Goal: Use online tool/utility: Utilize a website feature to perform a specific function

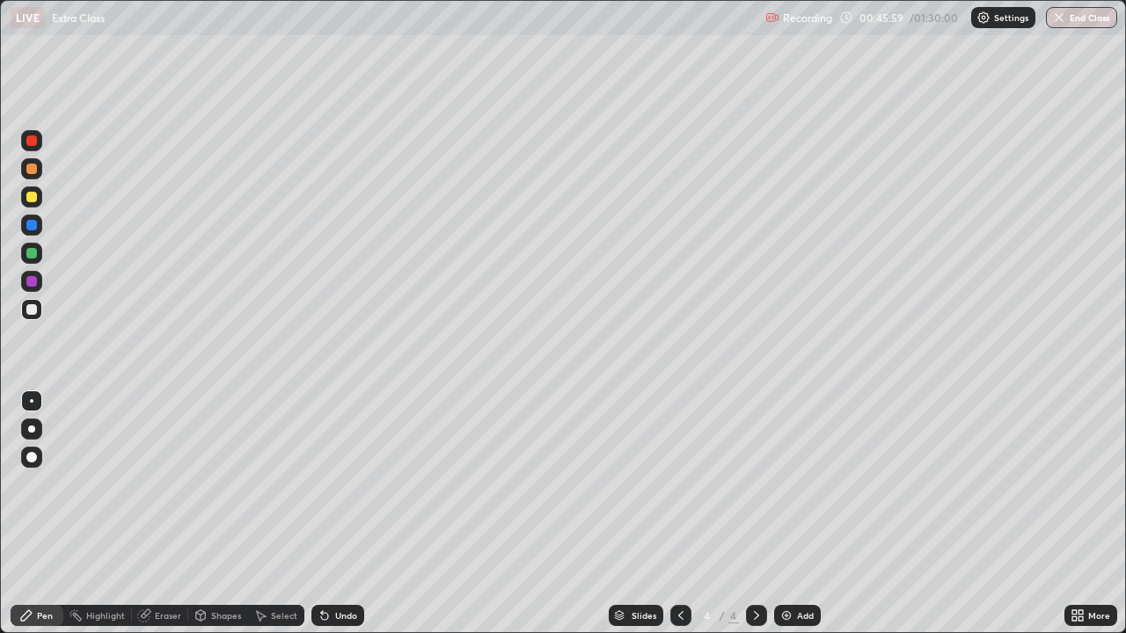
scroll to position [633, 1126]
click at [340, 615] on div "Undo" at bounding box center [346, 615] width 22 height 9
click at [341, 615] on div "Undo" at bounding box center [346, 615] width 22 height 9
click at [162, 619] on div "Eraser" at bounding box center [168, 615] width 26 height 9
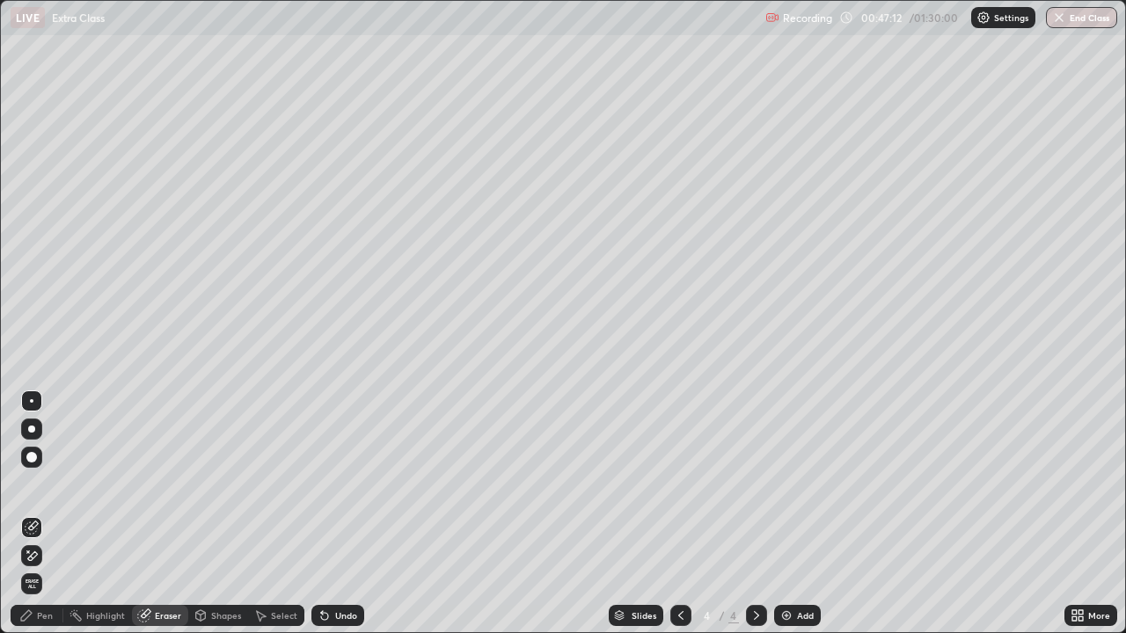
click at [41, 612] on div "Pen" at bounding box center [45, 615] width 16 height 9
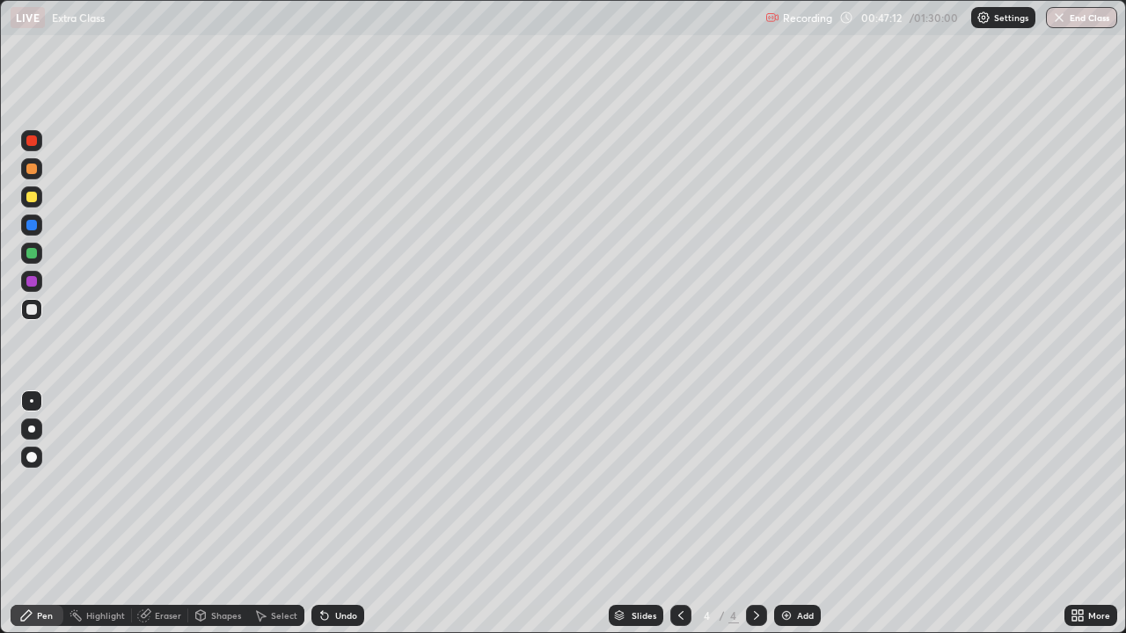
click at [44, 616] on div "Pen" at bounding box center [45, 615] width 16 height 9
click at [33, 257] on div at bounding box center [31, 253] width 11 height 11
click at [31, 310] on div at bounding box center [31, 309] width 11 height 11
click at [345, 607] on div "Undo" at bounding box center [337, 615] width 53 height 21
click at [337, 617] on div "Undo" at bounding box center [346, 615] width 22 height 9
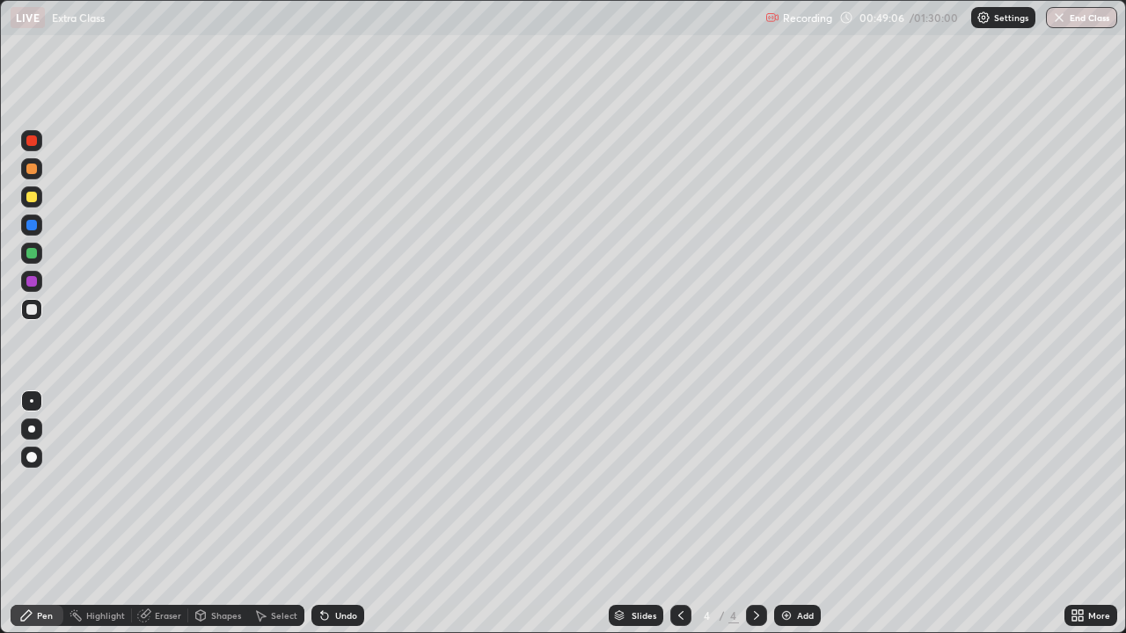
click at [335, 613] on div "Undo" at bounding box center [346, 615] width 22 height 9
click at [797, 612] on div "Add" at bounding box center [805, 615] width 17 height 9
click at [679, 616] on icon at bounding box center [681, 616] width 14 height 14
click at [752, 613] on icon at bounding box center [757, 616] width 14 height 14
click at [33, 197] on div at bounding box center [31, 197] width 11 height 11
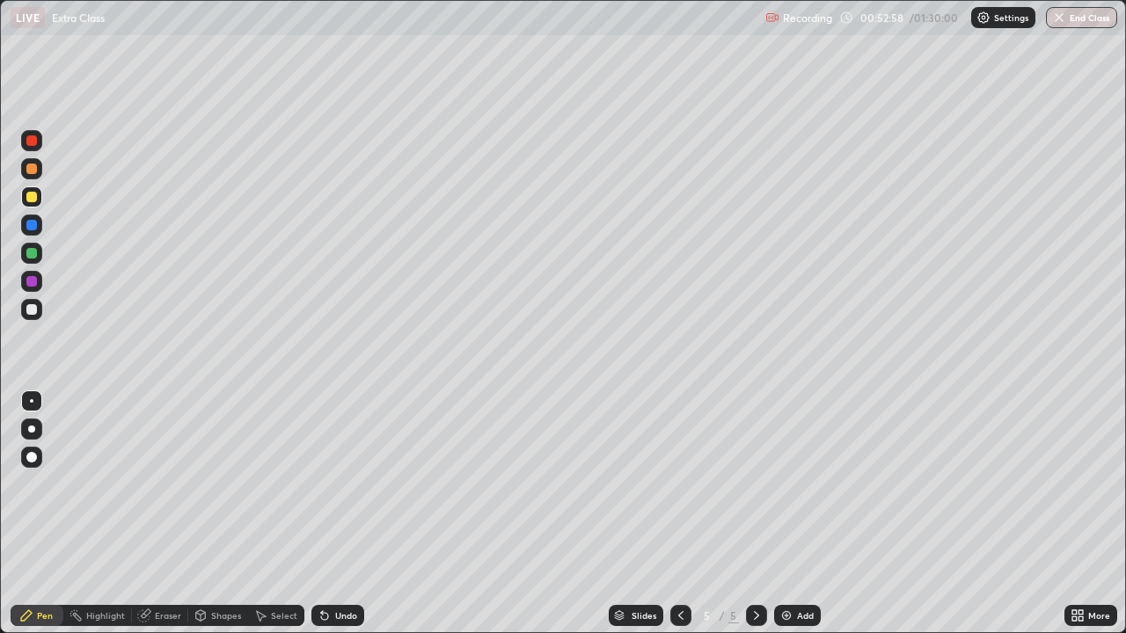
click at [32, 311] on div at bounding box center [31, 309] width 11 height 11
click at [33, 313] on div at bounding box center [31, 309] width 11 height 11
click at [335, 616] on div "Undo" at bounding box center [346, 615] width 22 height 9
click at [342, 619] on div "Undo" at bounding box center [346, 615] width 22 height 9
click at [347, 619] on div "Undo" at bounding box center [346, 615] width 22 height 9
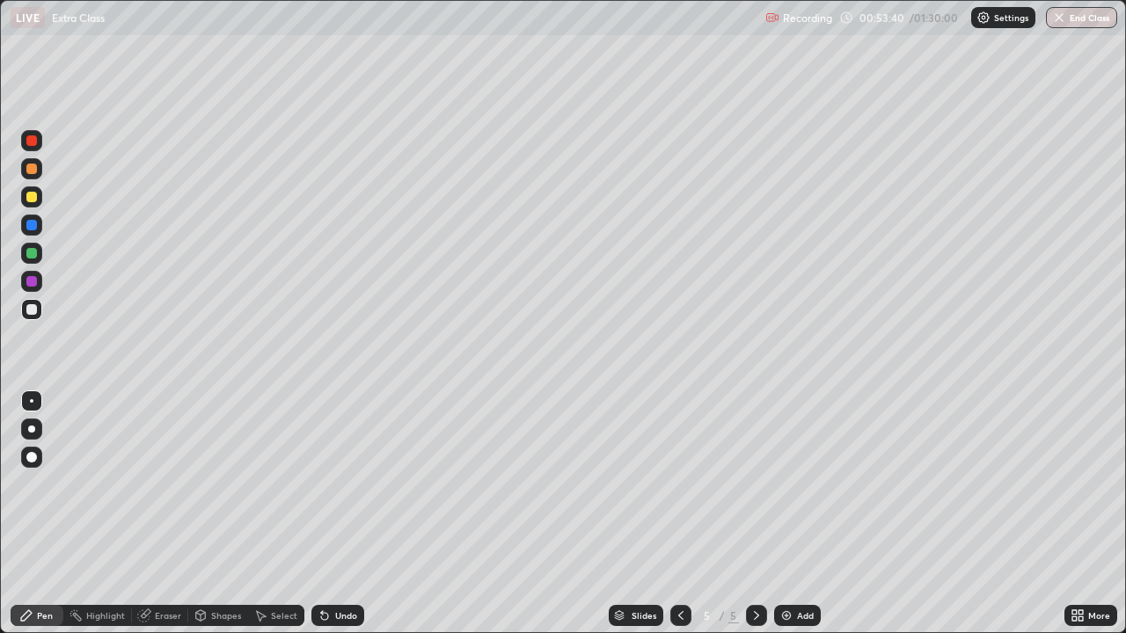
click at [348, 624] on div "Undo" at bounding box center [337, 615] width 53 height 21
click at [355, 609] on div "Undo" at bounding box center [337, 615] width 53 height 21
click at [348, 612] on div "Undo" at bounding box center [346, 615] width 22 height 9
click at [155, 614] on div "Eraser" at bounding box center [168, 615] width 26 height 9
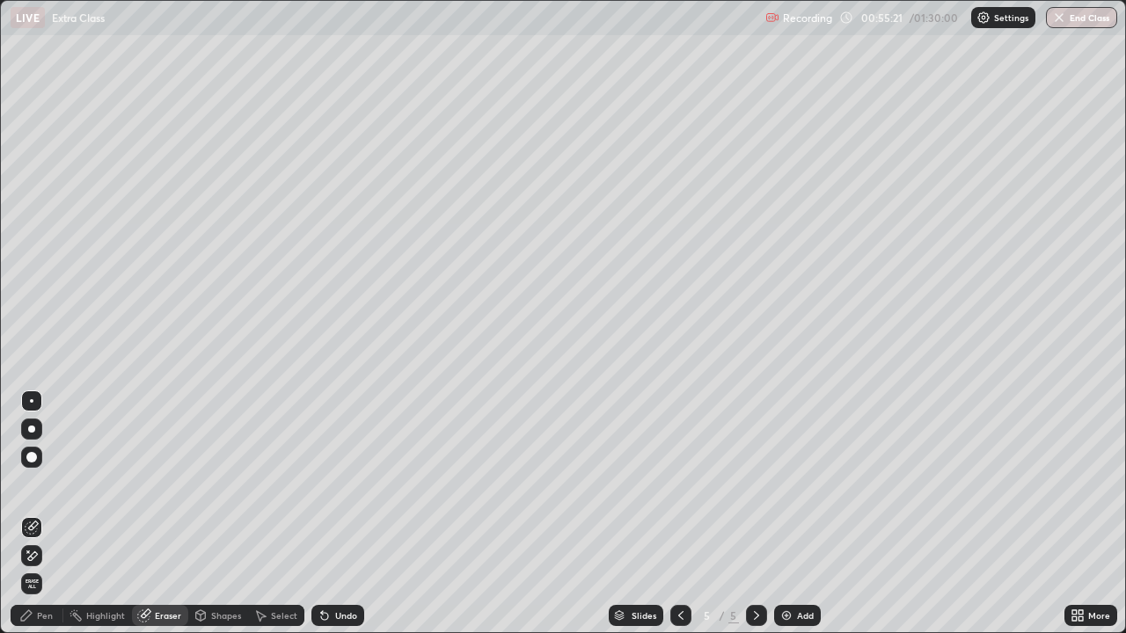
click at [43, 613] on div "Pen" at bounding box center [45, 615] width 16 height 9
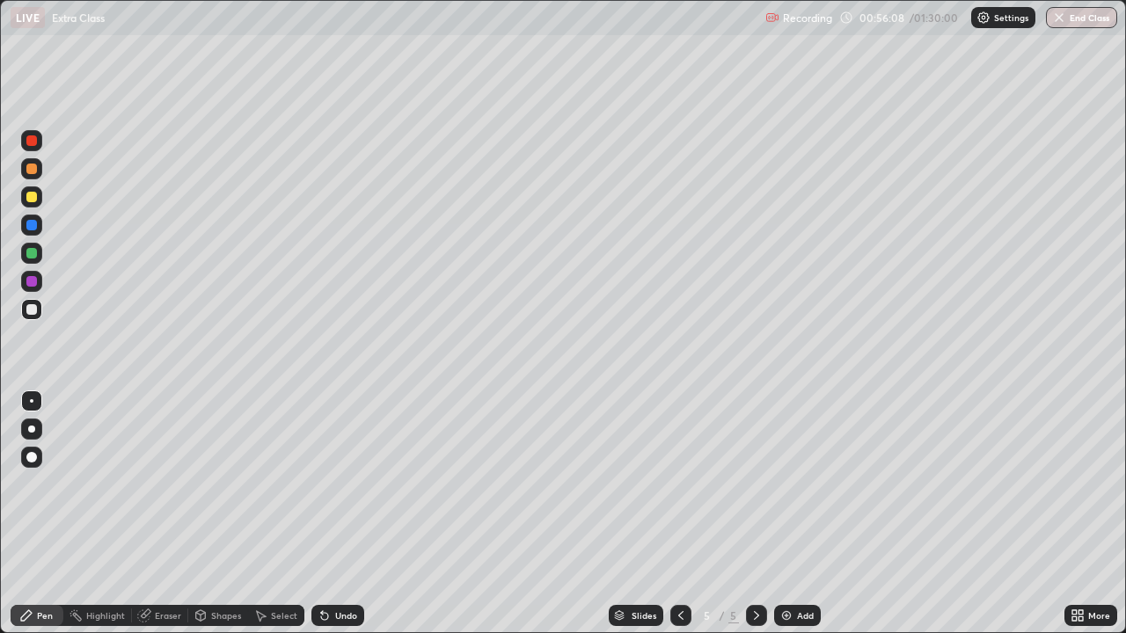
click at [39, 284] on div at bounding box center [31, 281] width 21 height 21
click at [31, 311] on div at bounding box center [31, 309] width 11 height 11
click at [33, 251] on div at bounding box center [31, 253] width 11 height 11
click at [793, 613] on div "Add" at bounding box center [797, 615] width 47 height 21
click at [33, 311] on div at bounding box center [31, 309] width 11 height 11
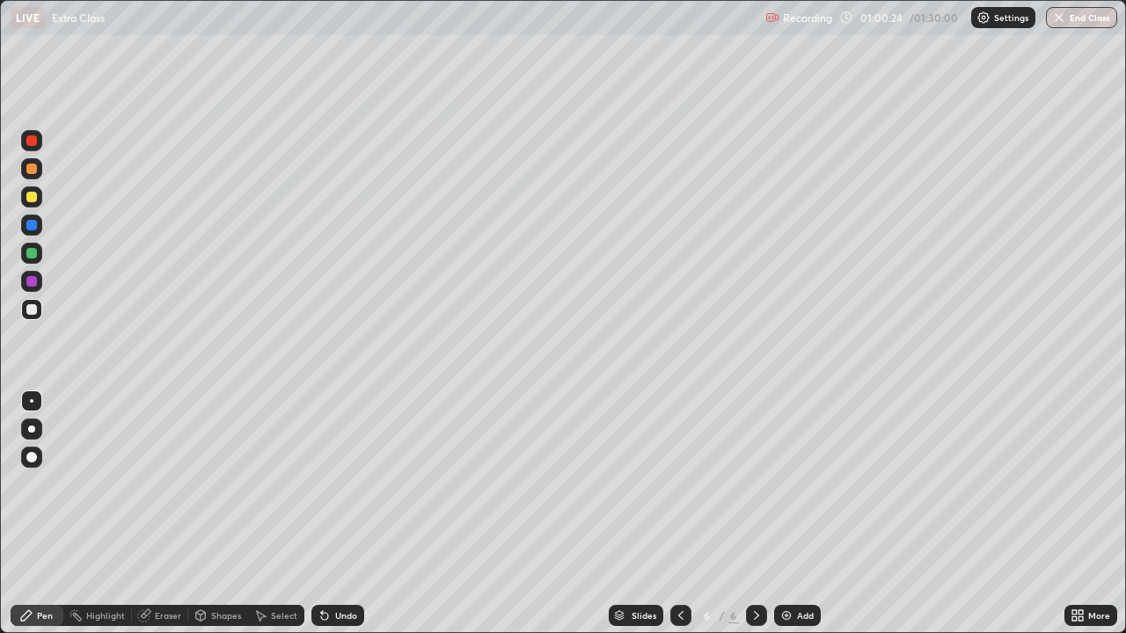
click at [679, 610] on icon at bounding box center [681, 616] width 14 height 14
click at [755, 616] on icon at bounding box center [757, 616] width 14 height 14
click at [156, 615] on div "Eraser" at bounding box center [168, 615] width 26 height 9
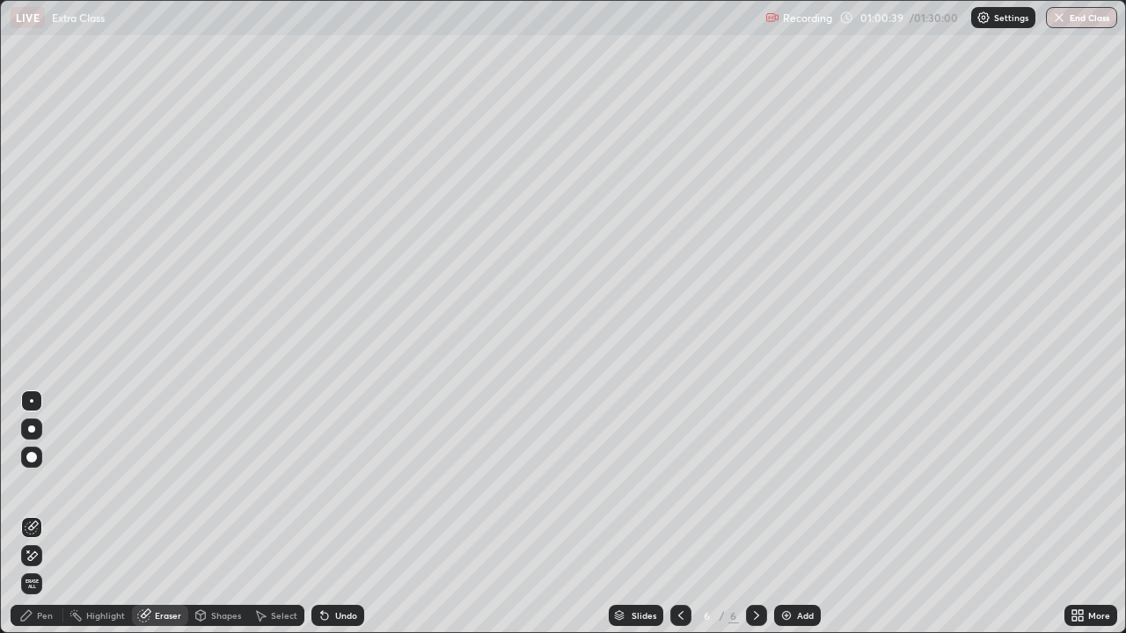
click at [47, 618] on div "Pen" at bounding box center [45, 615] width 16 height 9
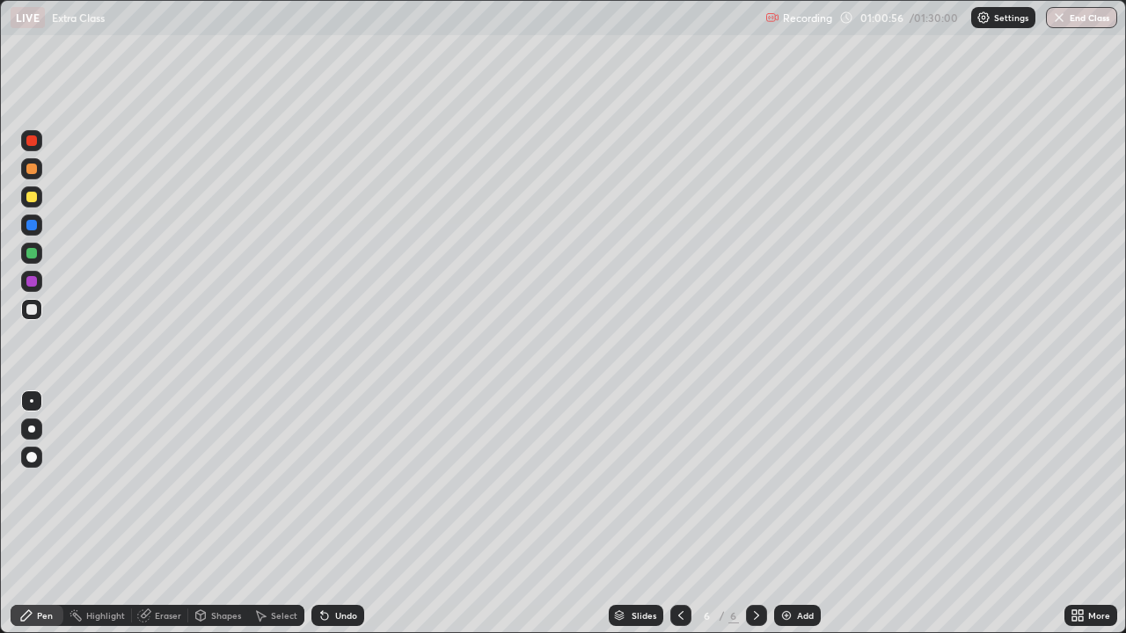
click at [679, 614] on icon at bounding box center [681, 616] width 14 height 14
click at [755, 616] on icon at bounding box center [757, 616] width 14 height 14
click at [30, 260] on div at bounding box center [31, 253] width 21 height 21
click at [39, 311] on div at bounding box center [31, 309] width 21 height 21
click at [35, 201] on div at bounding box center [31, 197] width 11 height 11
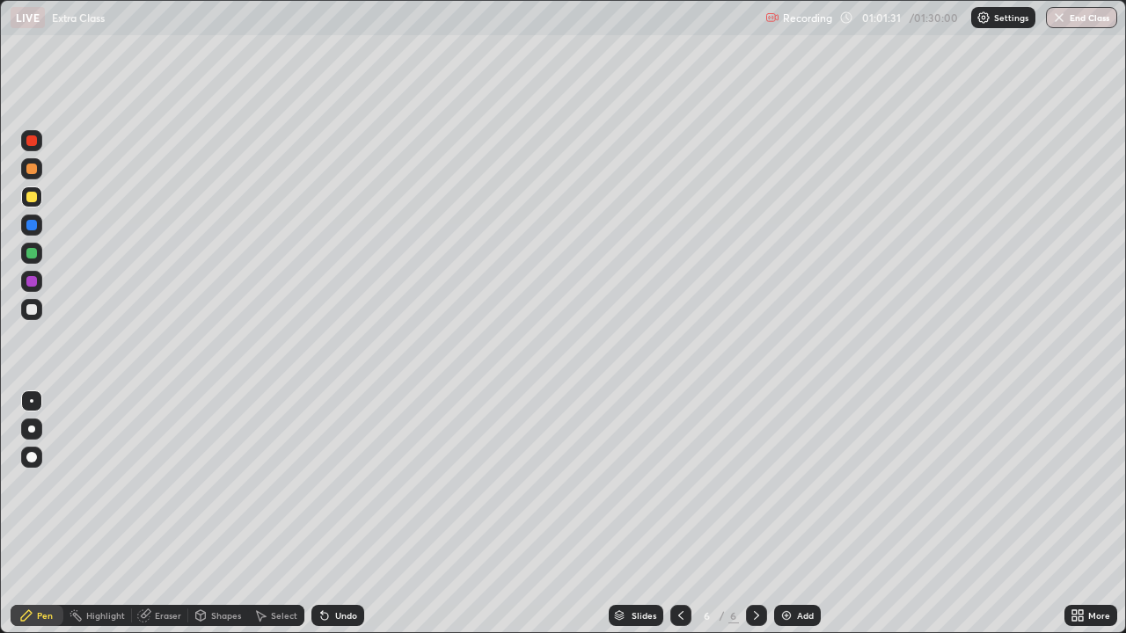
click at [345, 616] on div "Undo" at bounding box center [346, 615] width 22 height 9
click at [335, 616] on div "Undo" at bounding box center [346, 615] width 22 height 9
click at [166, 612] on div "Eraser" at bounding box center [168, 615] width 26 height 9
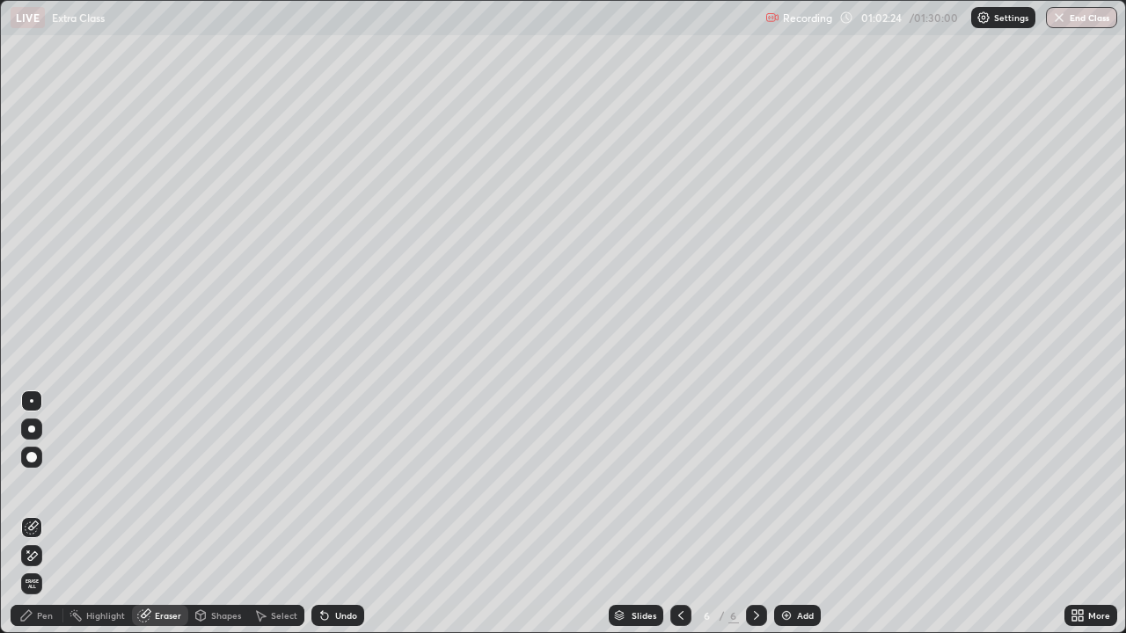
click at [337, 613] on div "Undo" at bounding box center [346, 615] width 22 height 9
click at [340, 616] on div "Undo" at bounding box center [346, 615] width 22 height 9
click at [340, 624] on div "Undo" at bounding box center [337, 615] width 53 height 21
click at [344, 617] on div "Undo" at bounding box center [346, 615] width 22 height 9
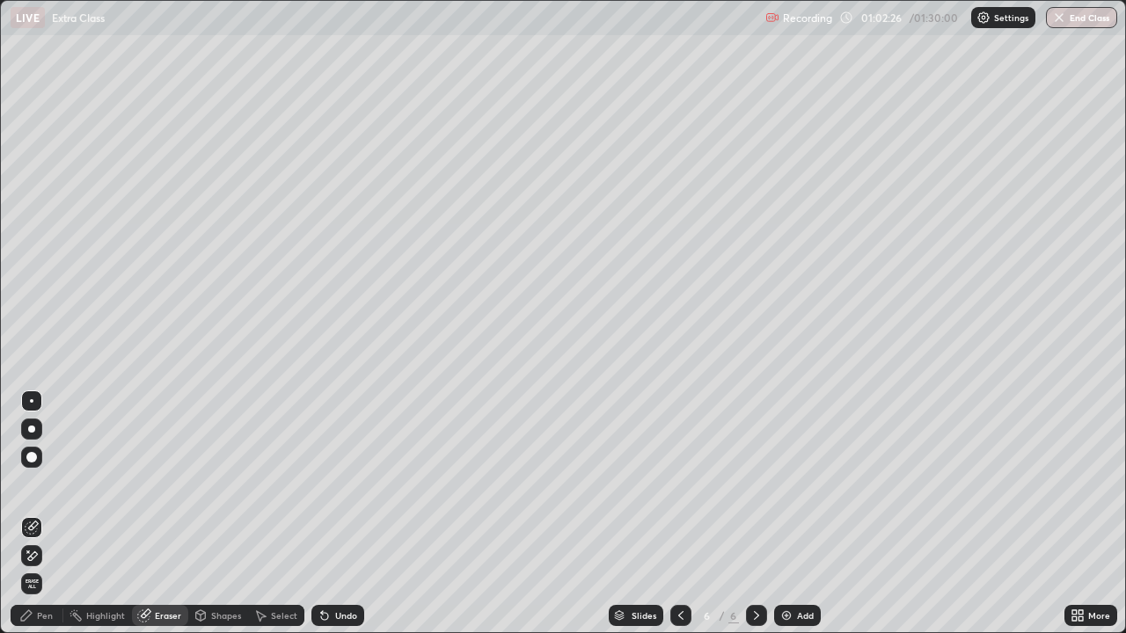
click at [342, 626] on div "Undo" at bounding box center [337, 615] width 53 height 21
click at [346, 625] on div "Undo" at bounding box center [337, 615] width 53 height 21
click at [345, 619] on div "Undo" at bounding box center [346, 615] width 22 height 9
click at [344, 616] on div "Undo" at bounding box center [346, 615] width 22 height 9
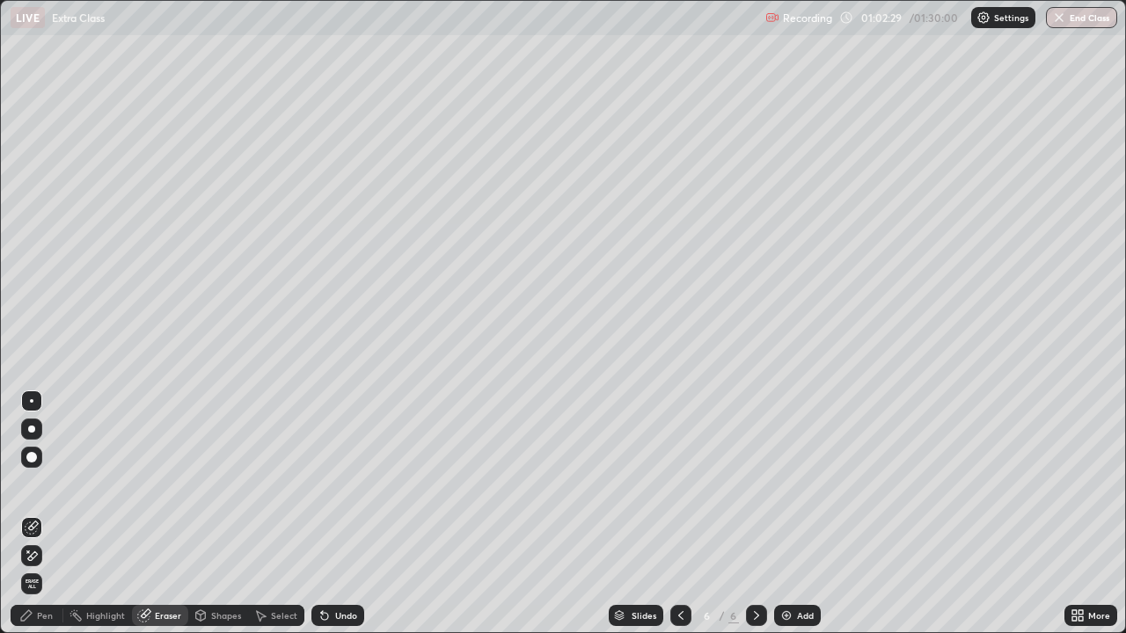
click at [344, 616] on div "Undo" at bounding box center [346, 615] width 22 height 9
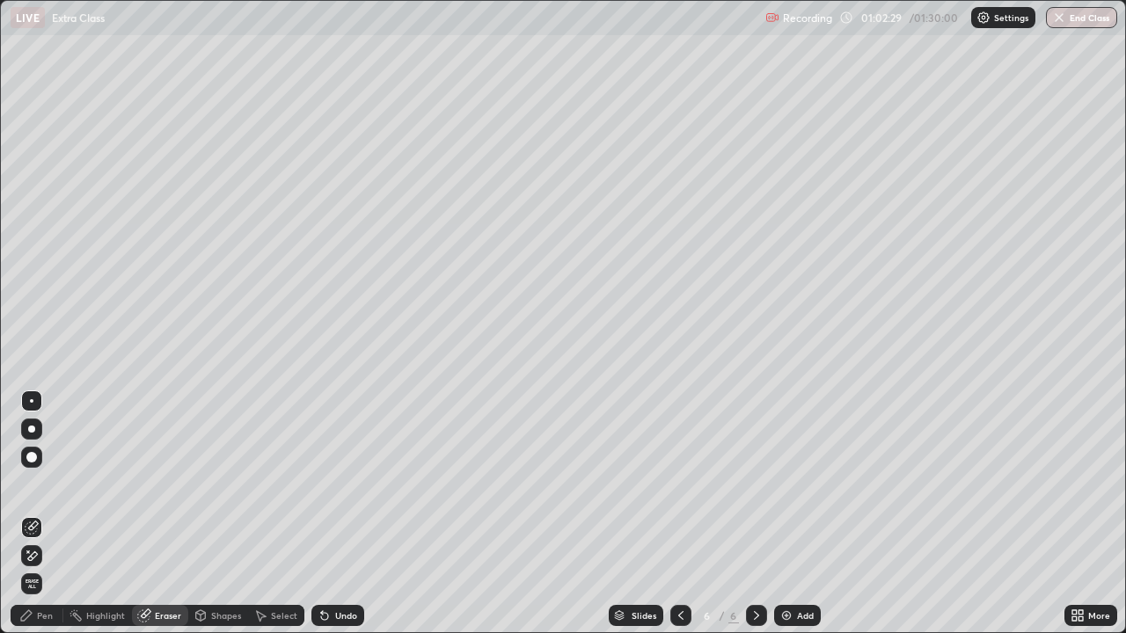
click at [344, 616] on div "Undo" at bounding box center [346, 615] width 22 height 9
click at [340, 613] on div "Undo" at bounding box center [346, 615] width 22 height 9
click at [342, 615] on div "Undo" at bounding box center [346, 615] width 22 height 9
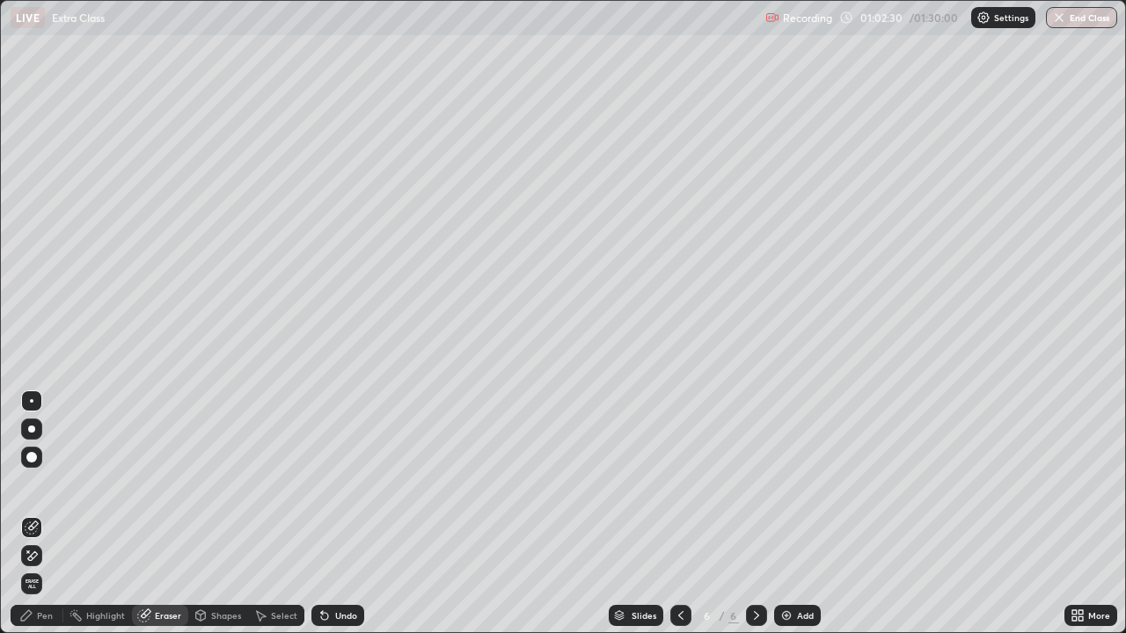
click at [342, 615] on div "Undo" at bounding box center [346, 615] width 22 height 9
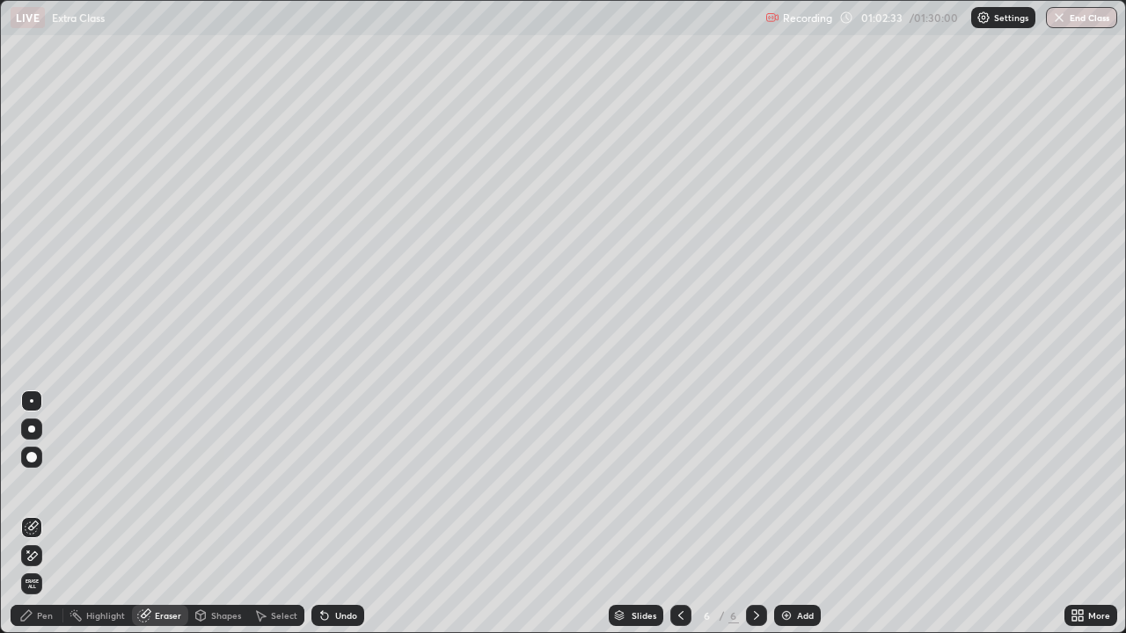
click at [45, 607] on div "Pen" at bounding box center [37, 615] width 53 height 21
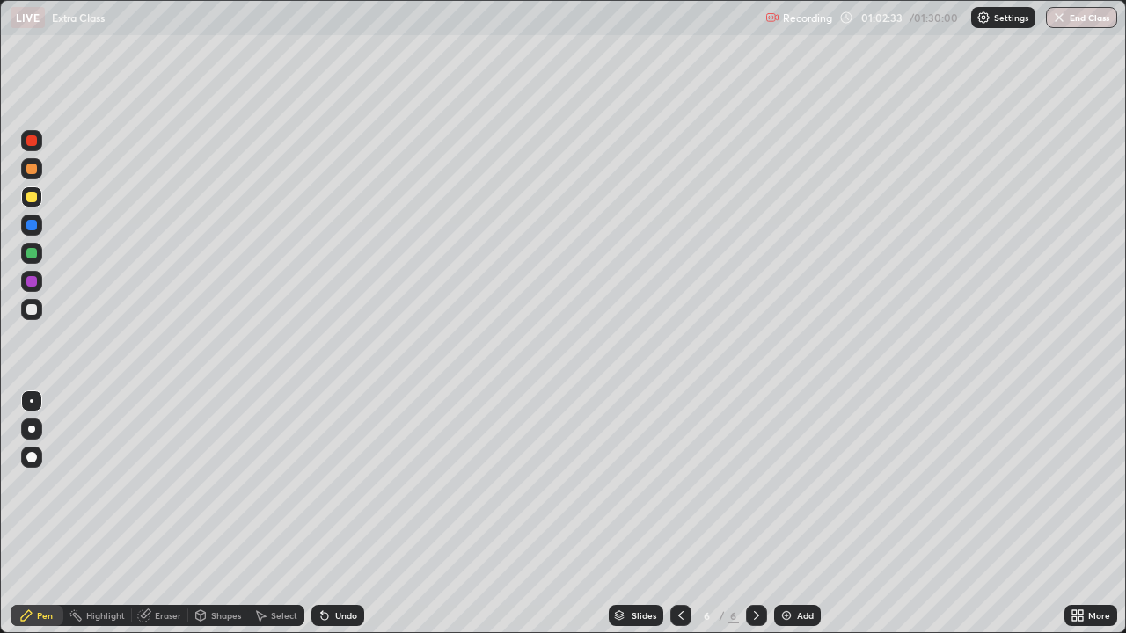
click at [43, 609] on div "Pen" at bounding box center [37, 615] width 53 height 21
click at [38, 224] on div at bounding box center [31, 225] width 21 height 21
click at [33, 313] on div at bounding box center [31, 309] width 11 height 11
click at [788, 612] on img at bounding box center [787, 616] width 14 height 14
click at [32, 282] on div at bounding box center [31, 281] width 11 height 11
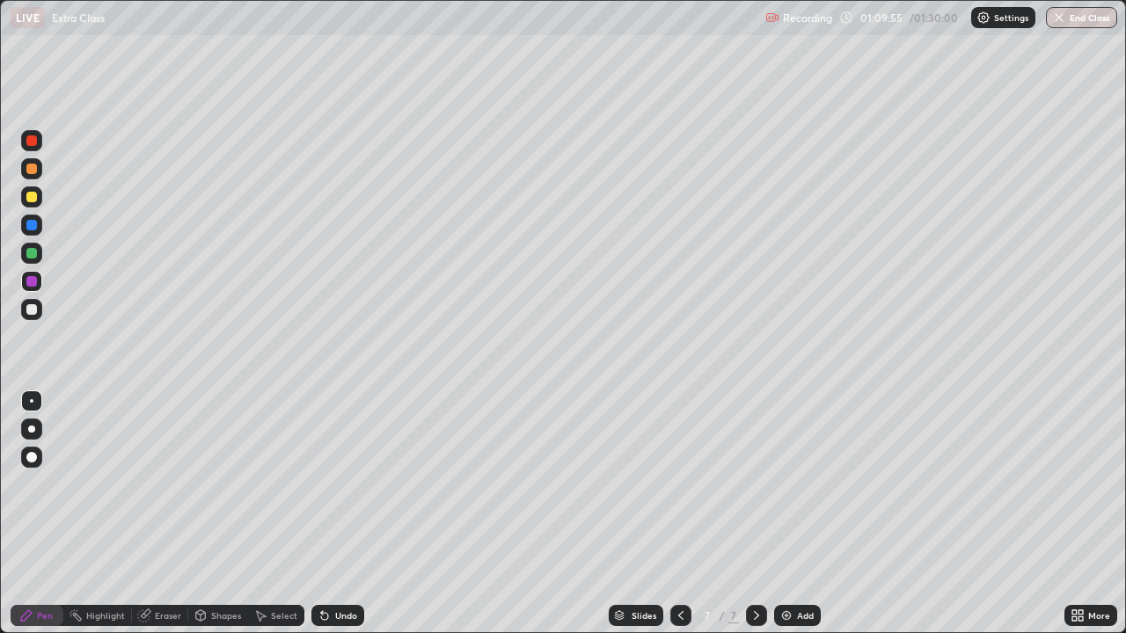
click at [679, 616] on icon at bounding box center [681, 616] width 14 height 14
click at [680, 607] on div at bounding box center [680, 615] width 21 height 21
click at [677, 611] on icon at bounding box center [681, 616] width 14 height 14
click at [755, 616] on icon at bounding box center [757, 616] width 14 height 14
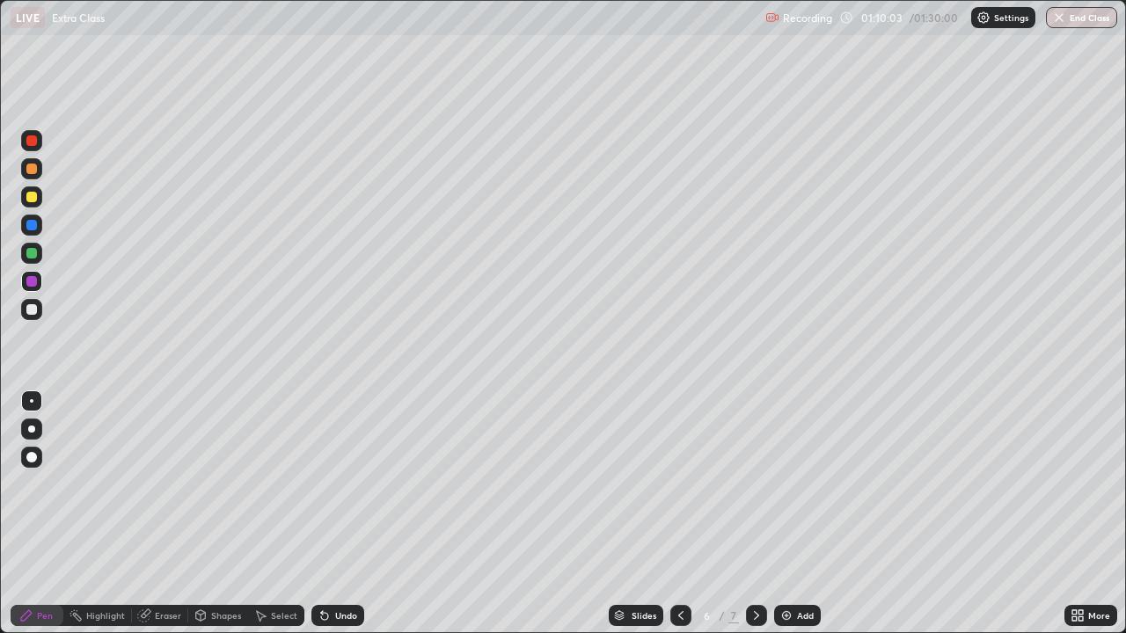
click at [752, 610] on icon at bounding box center [757, 616] width 14 height 14
click at [757, 611] on icon at bounding box center [757, 616] width 14 height 14
click at [788, 612] on img at bounding box center [787, 616] width 14 height 14
click at [33, 310] on div at bounding box center [31, 309] width 11 height 11
click at [169, 613] on div "Eraser" at bounding box center [168, 615] width 26 height 9
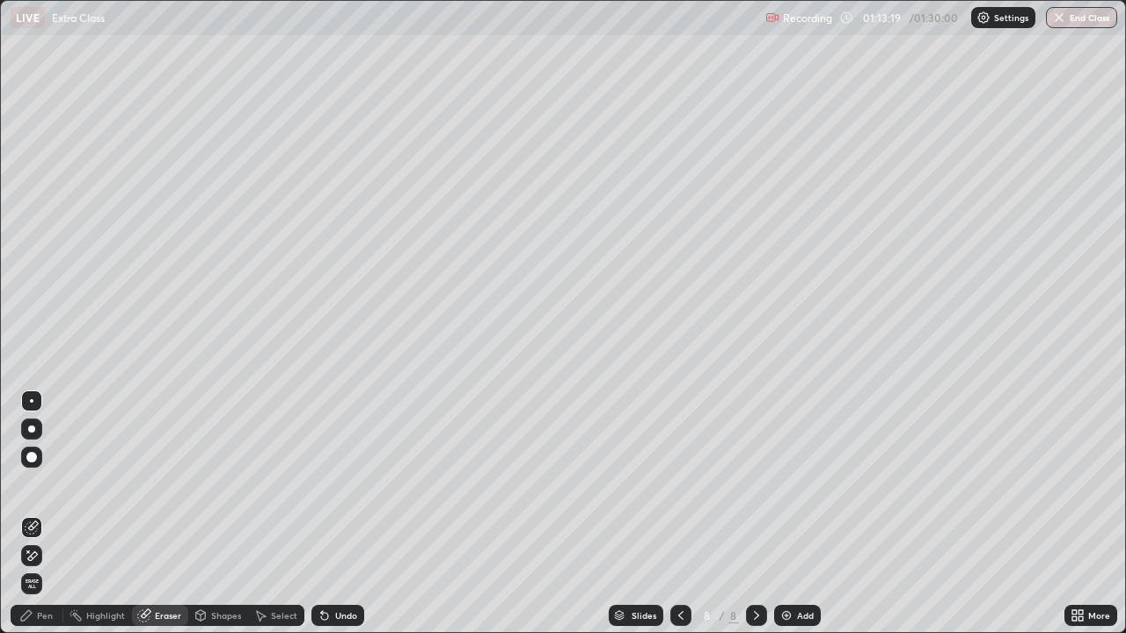
click at [42, 607] on div "Pen" at bounding box center [37, 615] width 53 height 21
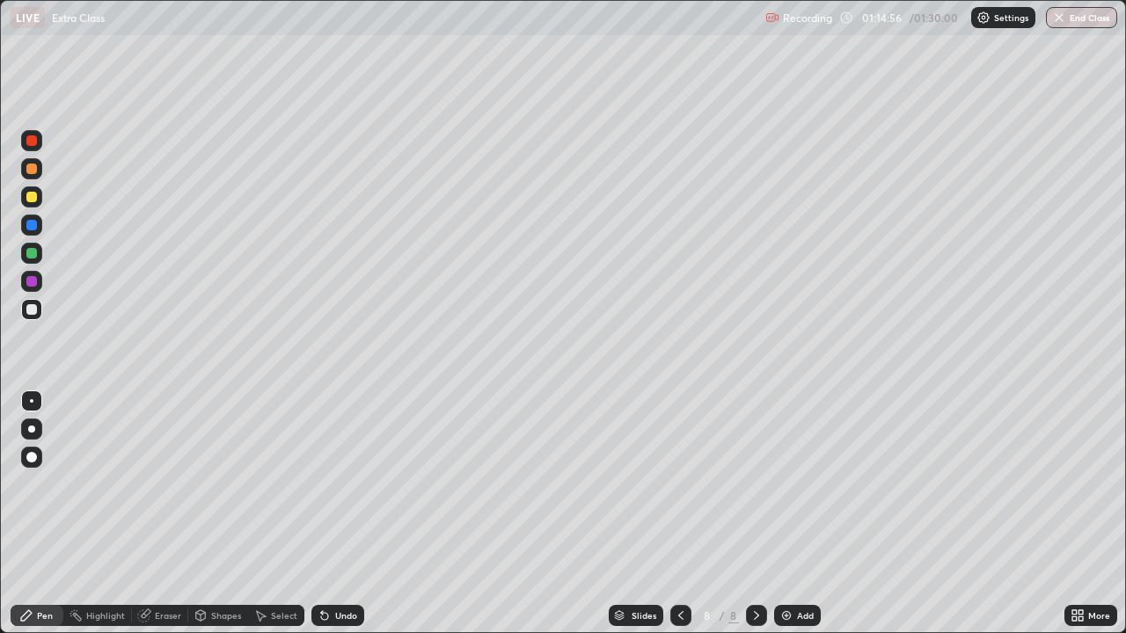
click at [30, 253] on div at bounding box center [31, 253] width 11 height 11
click at [33, 199] on div at bounding box center [31, 197] width 11 height 11
click at [36, 169] on div at bounding box center [31, 169] width 11 height 11
click at [38, 195] on div at bounding box center [31, 197] width 21 height 21
click at [33, 229] on div at bounding box center [31, 225] width 11 height 11
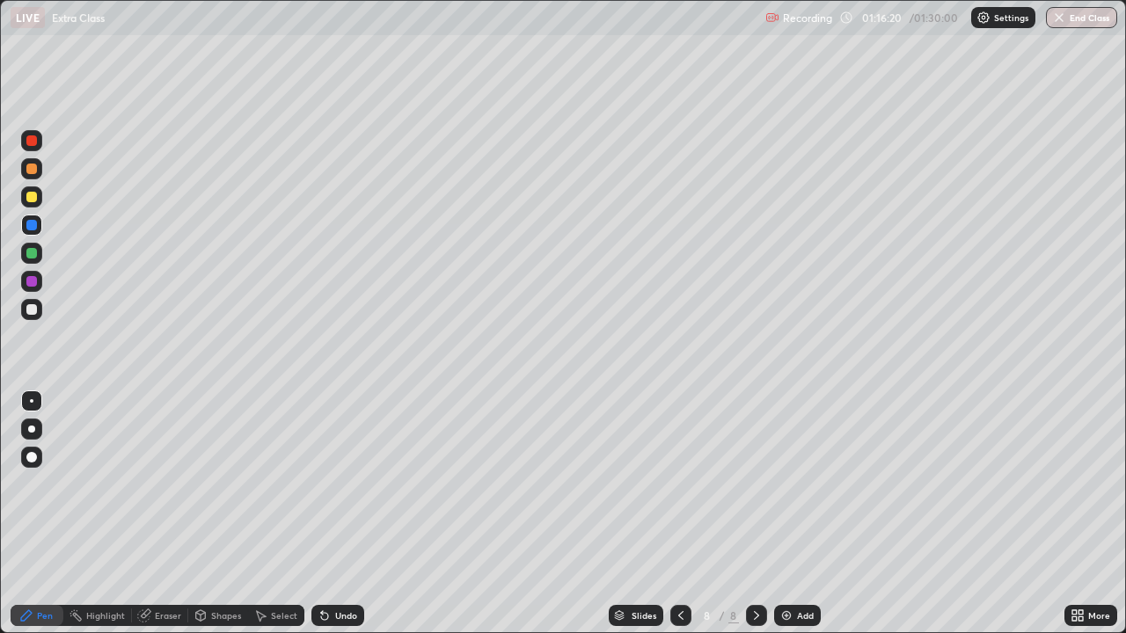
click at [34, 305] on div at bounding box center [31, 309] width 11 height 11
click at [788, 621] on img at bounding box center [787, 616] width 14 height 14
click at [33, 194] on div at bounding box center [31, 197] width 11 height 11
click at [161, 617] on div "Eraser" at bounding box center [168, 615] width 26 height 9
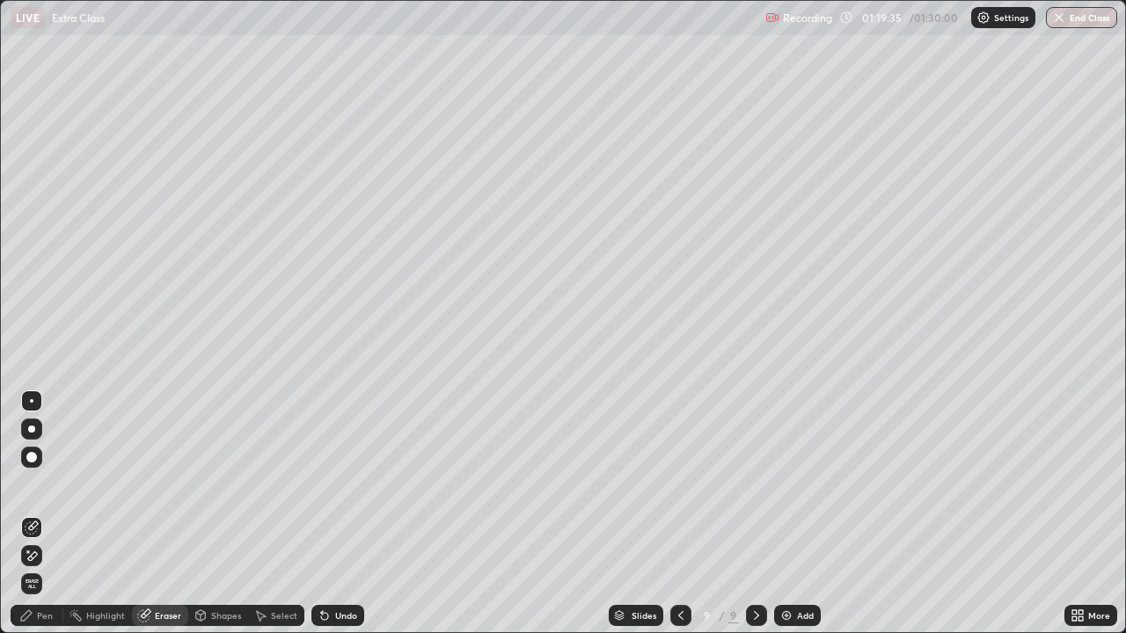
click at [51, 616] on div "Pen" at bounding box center [45, 615] width 16 height 9
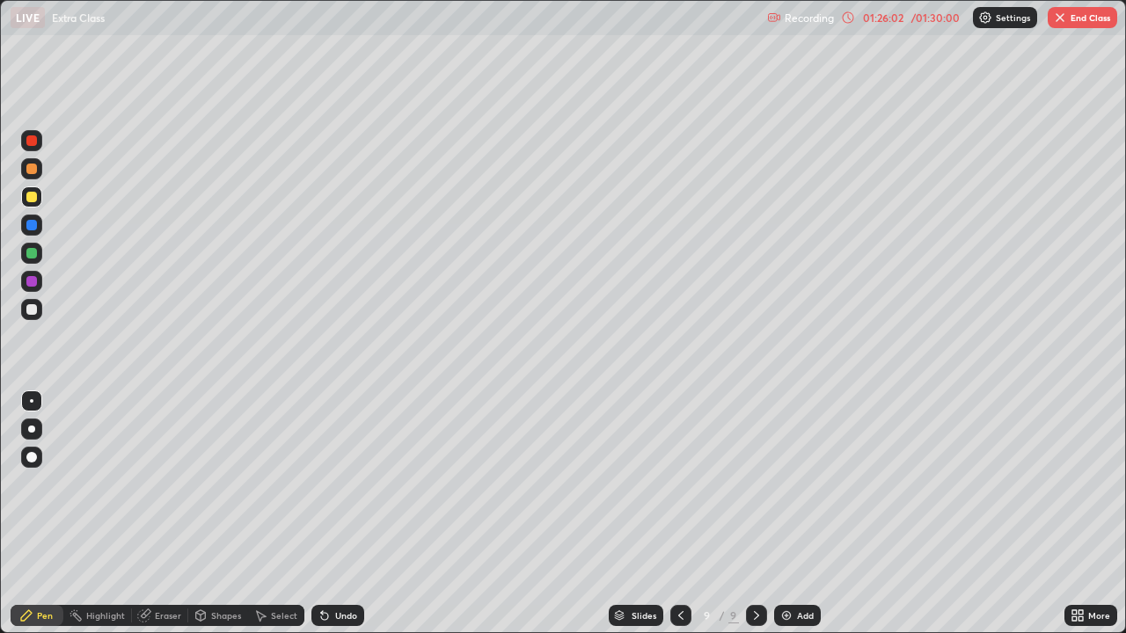
click at [155, 617] on div "Eraser" at bounding box center [168, 615] width 26 height 9
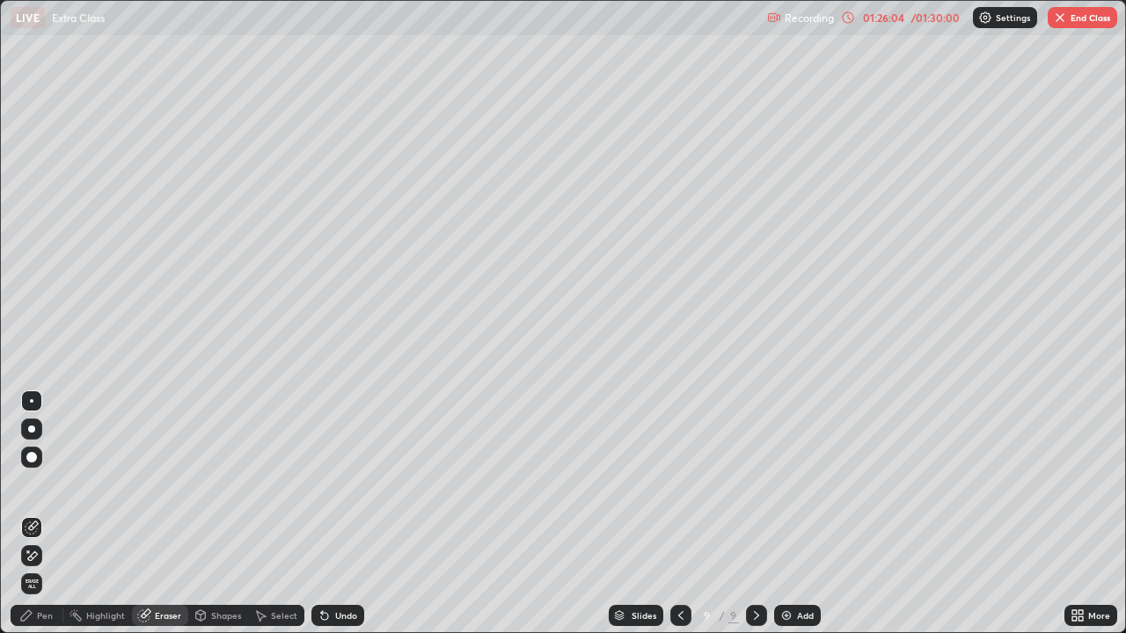
click at [49, 616] on div "Pen" at bounding box center [45, 615] width 16 height 9
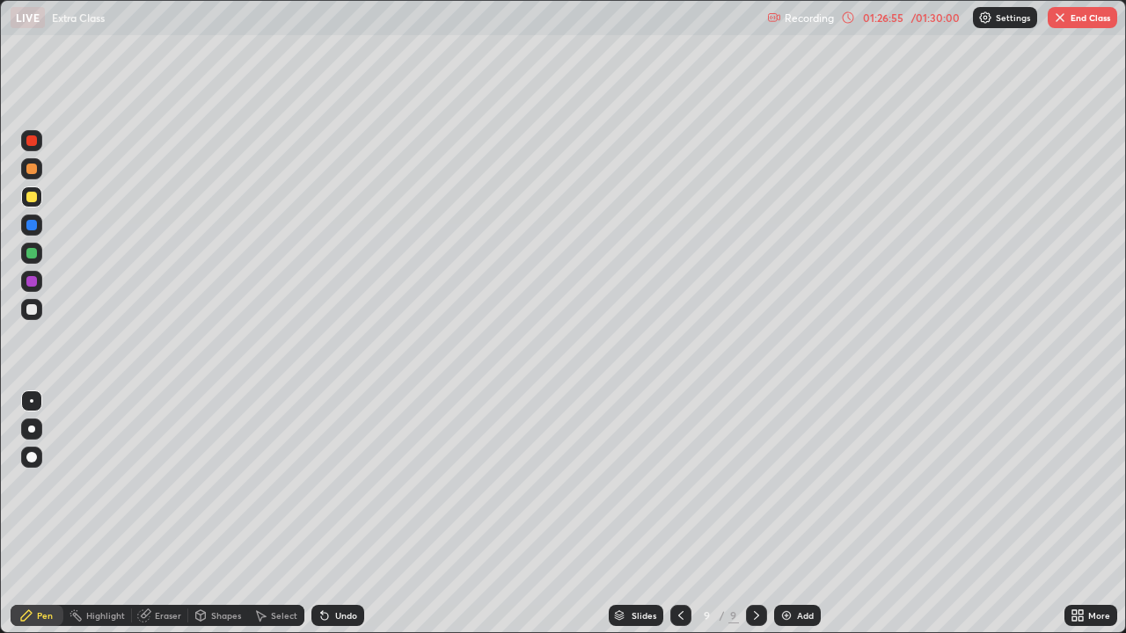
click at [29, 310] on div at bounding box center [31, 309] width 11 height 11
click at [791, 611] on img at bounding box center [787, 616] width 14 height 14
click at [35, 198] on div at bounding box center [31, 197] width 11 height 11
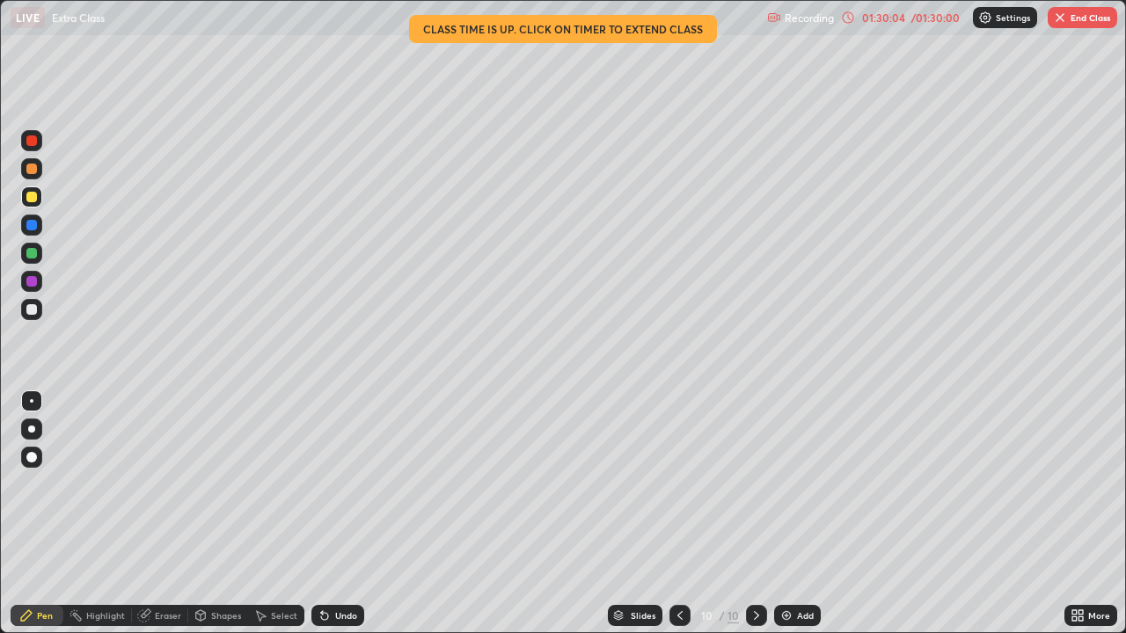
click at [33, 313] on div at bounding box center [31, 309] width 11 height 11
click at [331, 611] on div "Undo" at bounding box center [337, 615] width 53 height 21
click at [337, 617] on div "Undo" at bounding box center [346, 615] width 22 height 9
click at [339, 611] on div "Undo" at bounding box center [346, 615] width 22 height 9
click at [33, 314] on div at bounding box center [31, 309] width 11 height 11
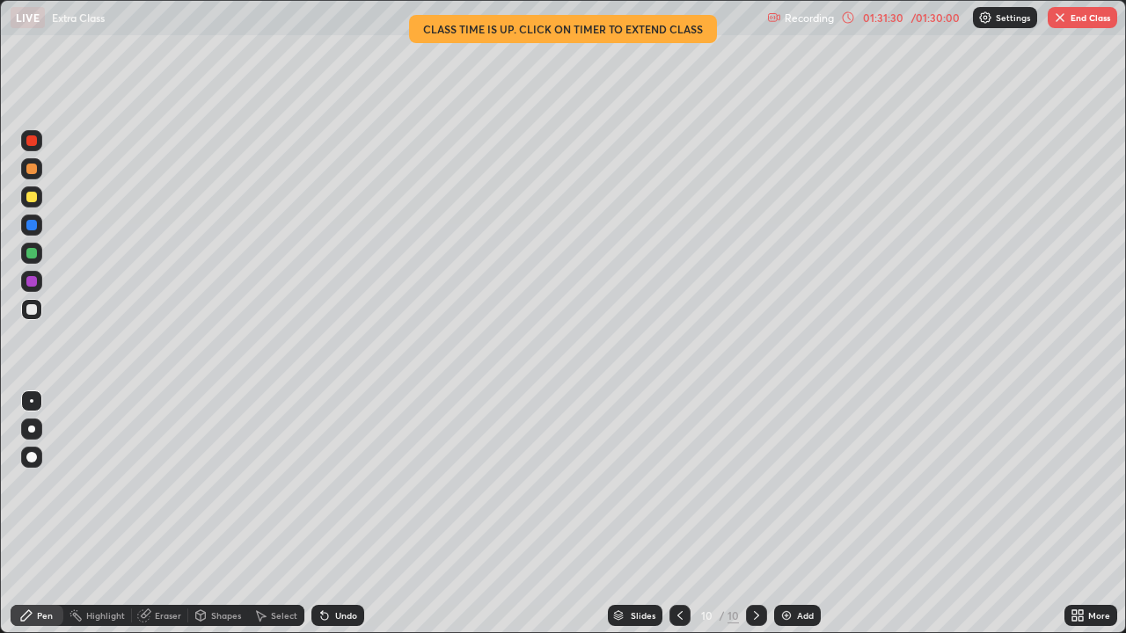
click at [30, 282] on div at bounding box center [31, 281] width 11 height 11
click at [31, 225] on div at bounding box center [31, 225] width 11 height 11
click at [33, 201] on div at bounding box center [31, 197] width 11 height 11
click at [340, 615] on div "Undo" at bounding box center [346, 615] width 22 height 9
click at [337, 614] on div "Undo" at bounding box center [346, 615] width 22 height 9
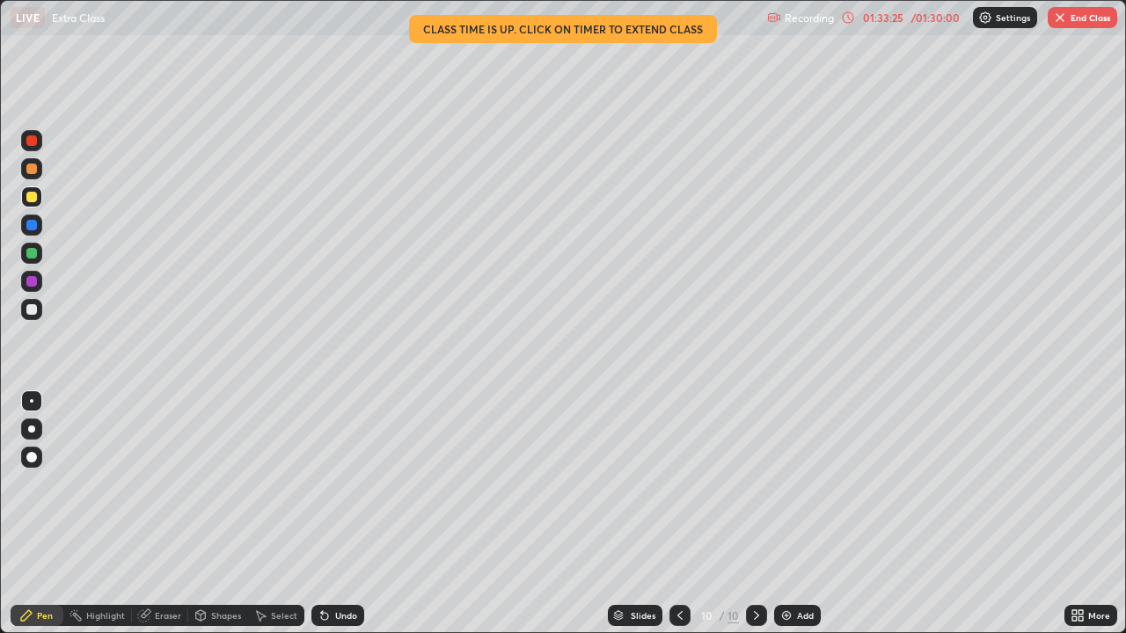
click at [30, 313] on div at bounding box center [31, 309] width 11 height 11
click at [340, 617] on div "Undo" at bounding box center [346, 615] width 22 height 9
click at [337, 615] on div "Undo" at bounding box center [346, 615] width 22 height 9
click at [33, 253] on div at bounding box center [31, 253] width 11 height 11
click at [335, 611] on div "Undo" at bounding box center [346, 615] width 22 height 9
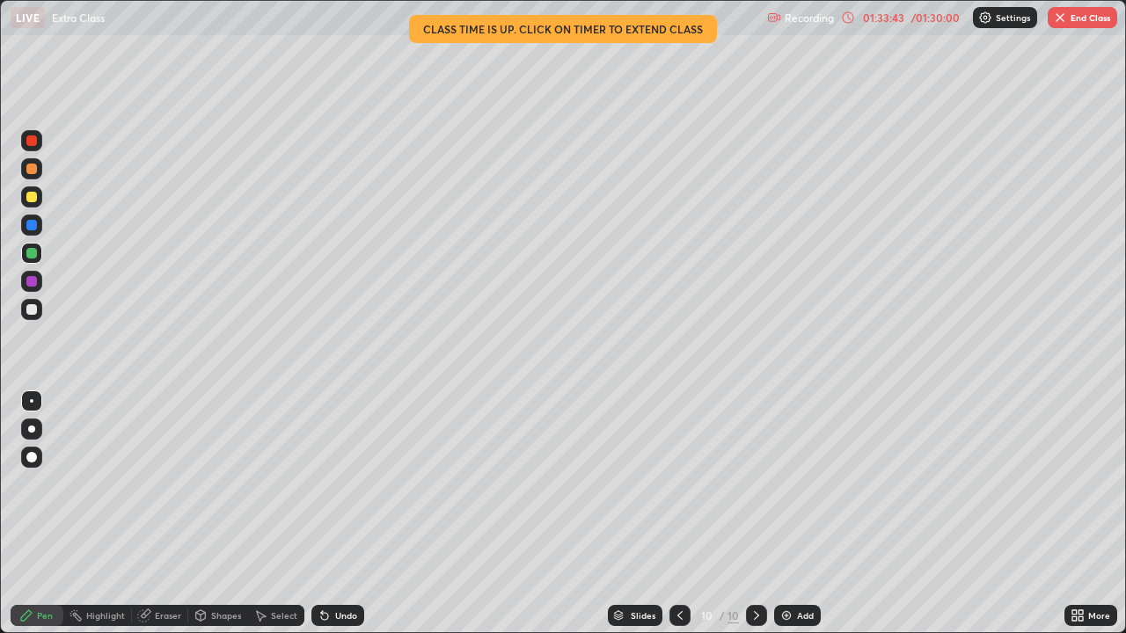
click at [31, 314] on div at bounding box center [31, 309] width 11 height 11
click at [32, 204] on div at bounding box center [31, 197] width 21 height 21
click at [28, 196] on div at bounding box center [31, 197] width 11 height 11
click at [33, 167] on div at bounding box center [31, 169] width 11 height 11
click at [33, 309] on div at bounding box center [31, 309] width 11 height 11
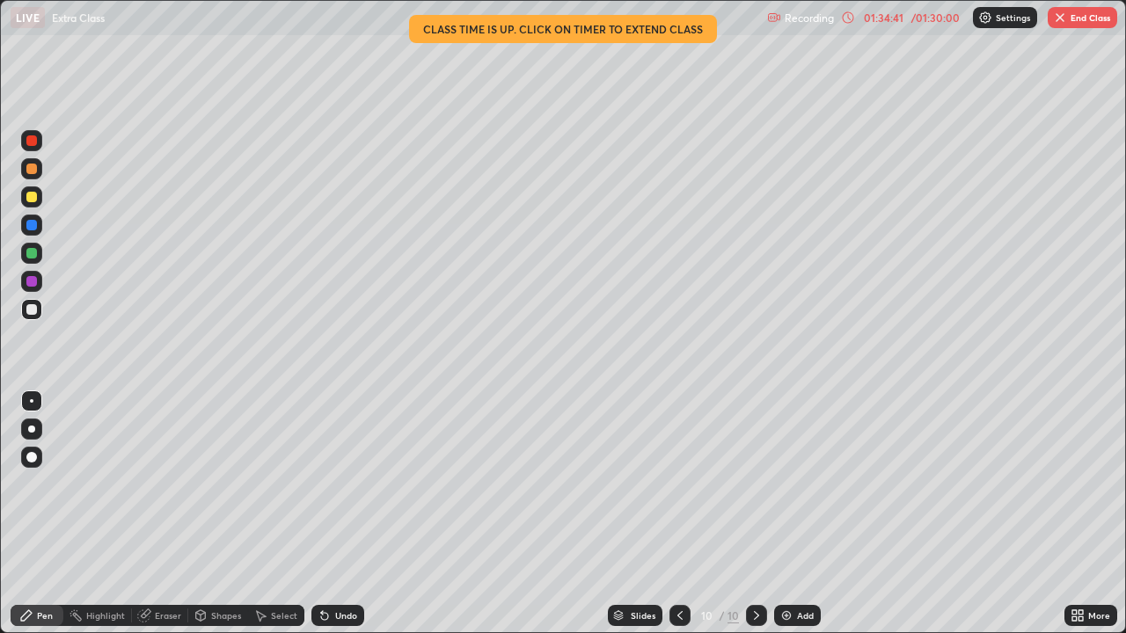
click at [33, 170] on div at bounding box center [31, 169] width 11 height 11
click at [33, 253] on div at bounding box center [31, 253] width 11 height 11
click at [1093, 16] on button "End Class" at bounding box center [1083, 17] width 70 height 21
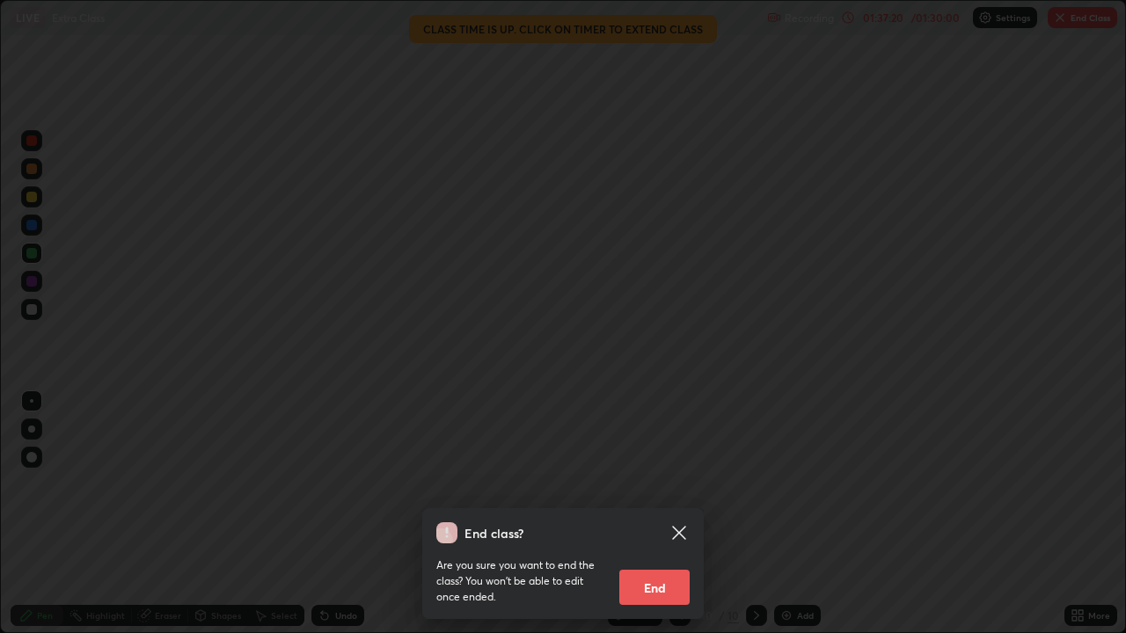
click at [651, 597] on button "End" at bounding box center [654, 587] width 70 height 35
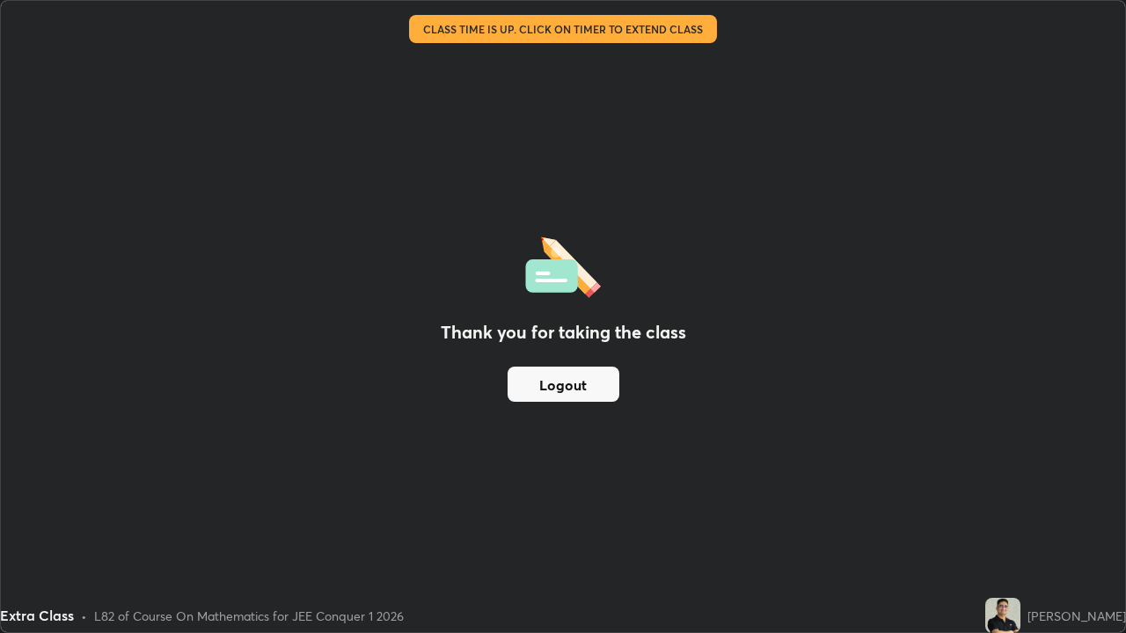
click at [610, 379] on button "Logout" at bounding box center [564, 384] width 112 height 35
